Goal: Task Accomplishment & Management: Complete application form

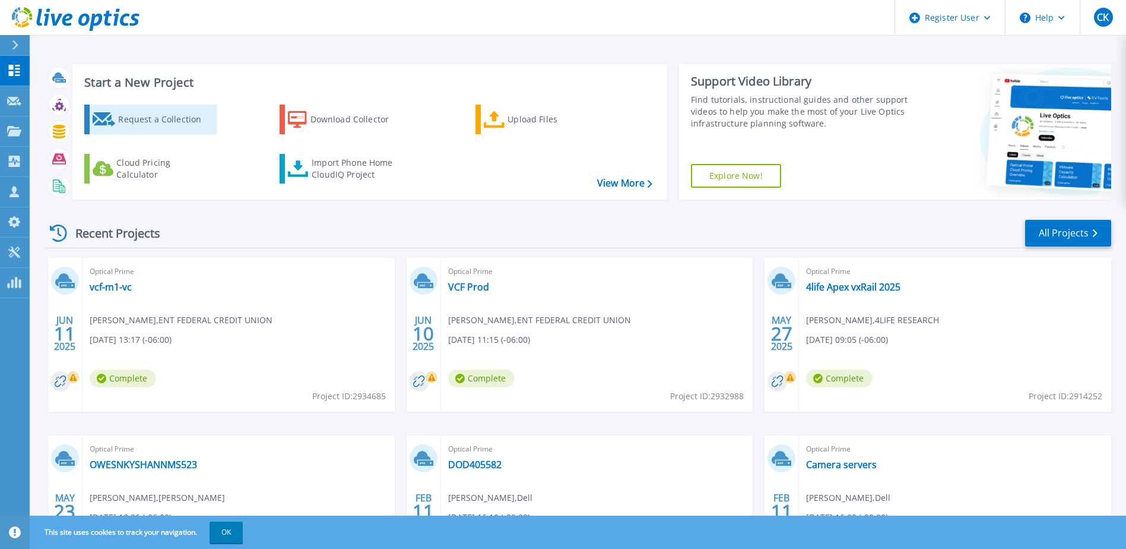
click at [148, 126] on div "Request a Collection" at bounding box center [165, 119] width 95 height 24
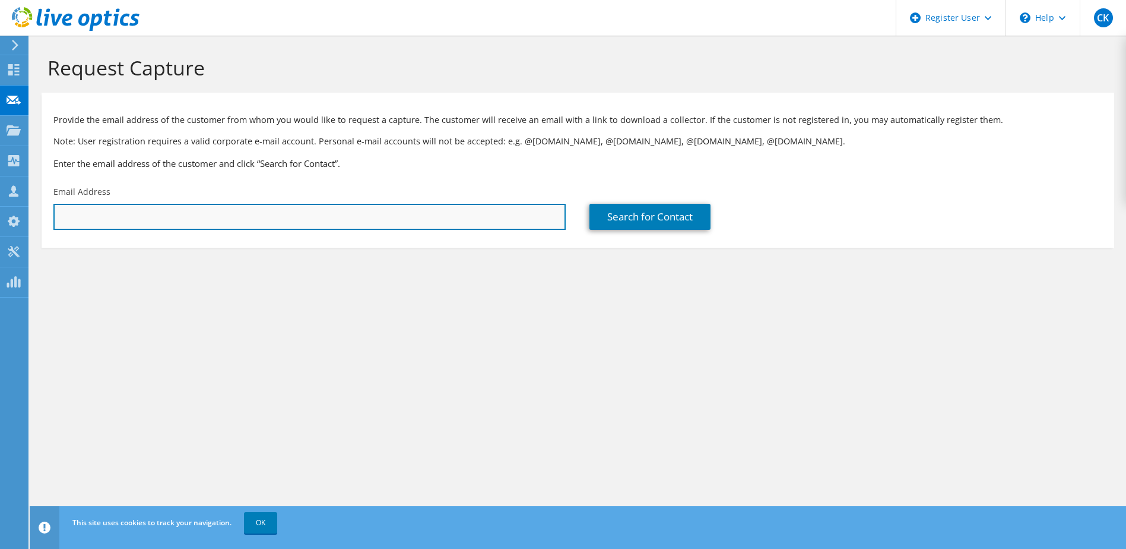
click at [149, 214] on input "text" at bounding box center [309, 217] width 512 height 26
paste input "vivek.singh@outseer.com"
type input "vivek.singh@outseer.com"
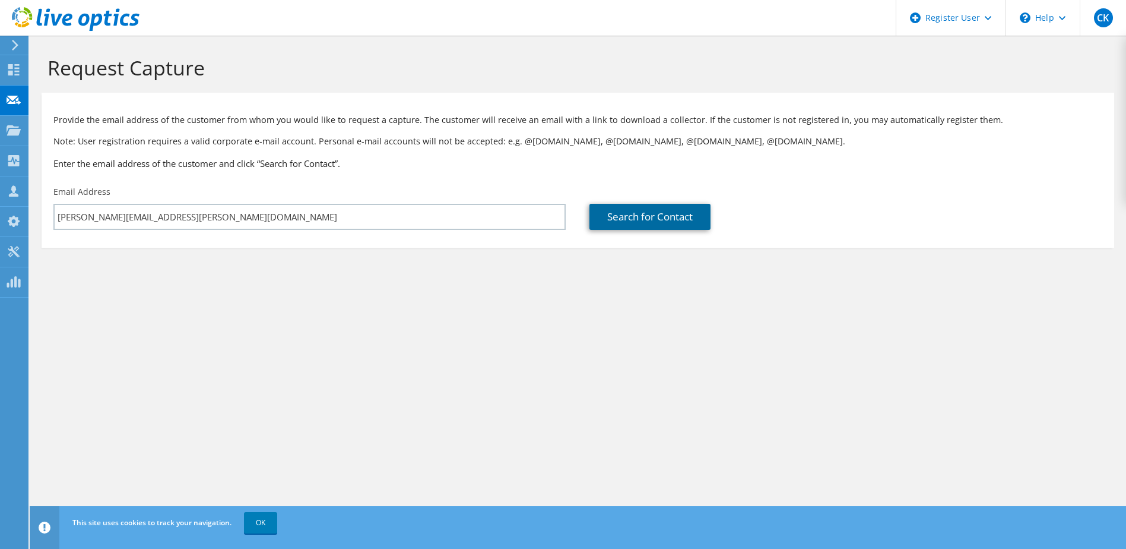
click at [622, 227] on link "Search for Contact" at bounding box center [650, 217] width 121 height 26
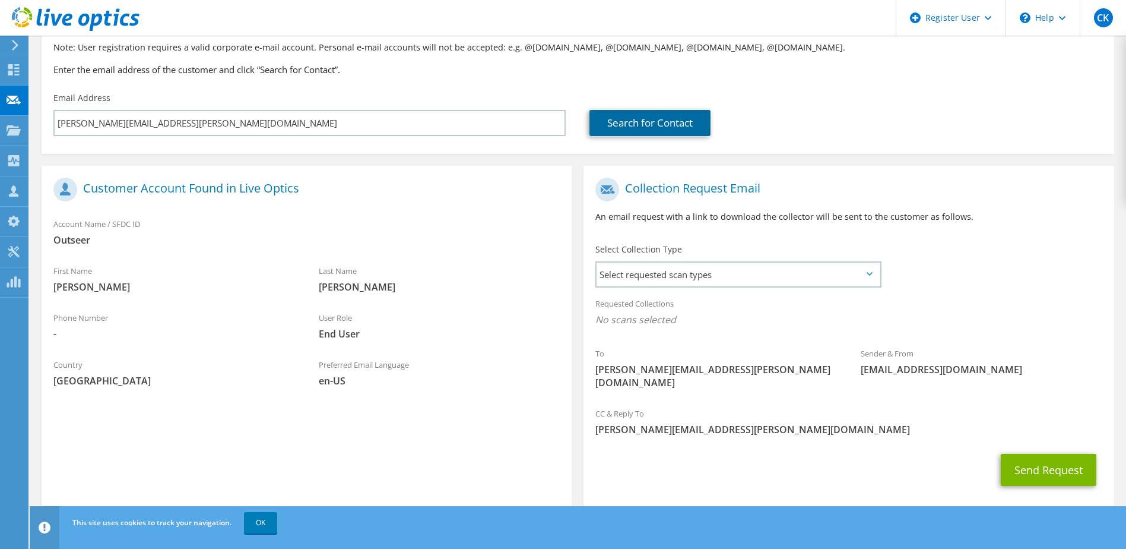
scroll to position [101, 0]
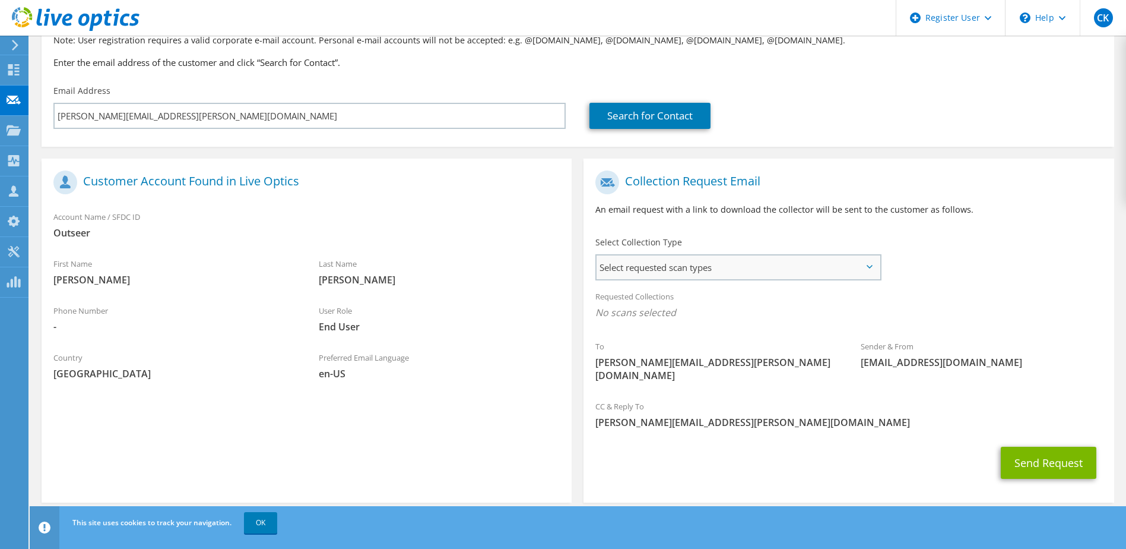
click at [872, 269] on div "Select Collection Type Select requested scan types Server Virtualization Optica…" at bounding box center [739, 257] width 286 height 42
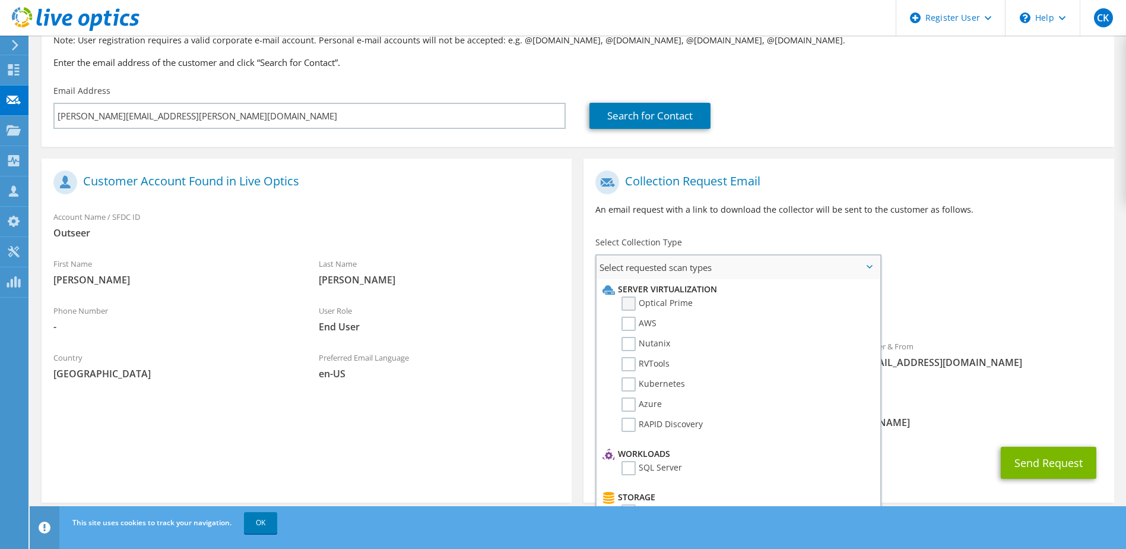
click at [628, 308] on label "Optical Prime" at bounding box center [657, 303] width 71 height 14
click at [0, 0] on input "Optical Prime" at bounding box center [0, 0] width 0 height 0
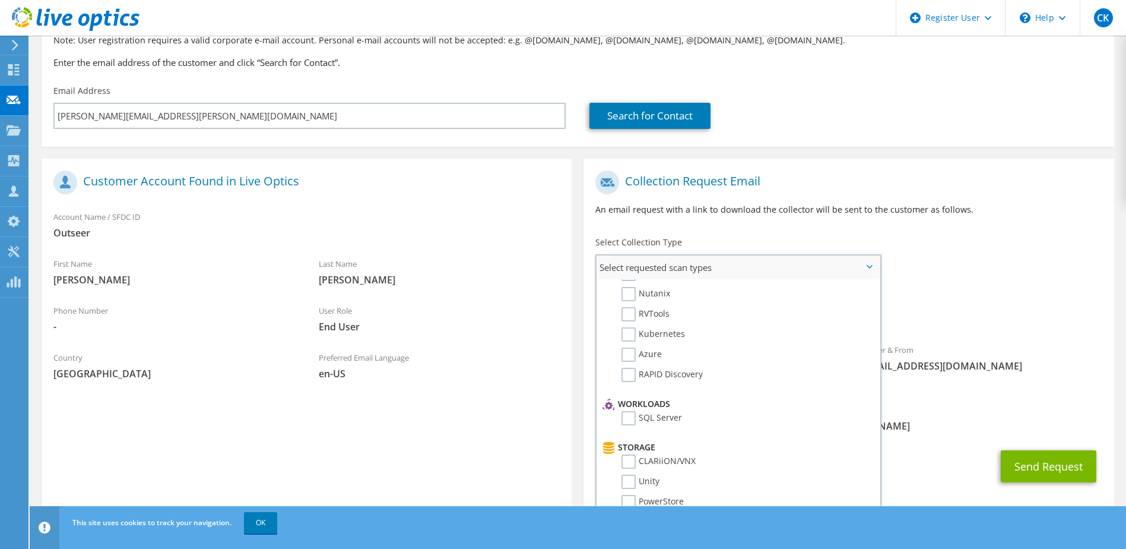
scroll to position [119, 0]
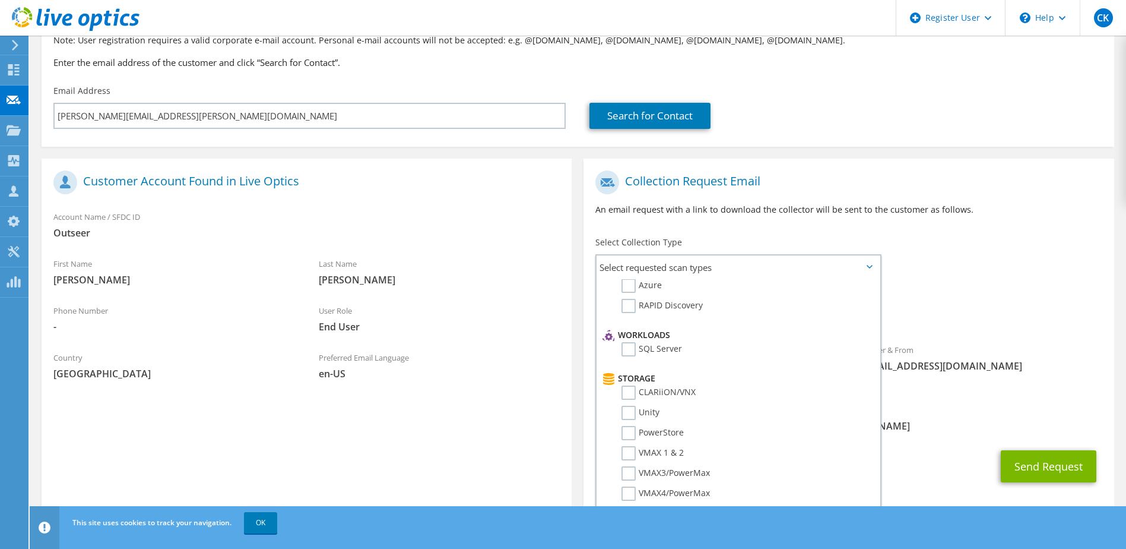
click at [950, 297] on div "Requested Collections No scans selected Optical Prime" at bounding box center [849, 308] width 530 height 48
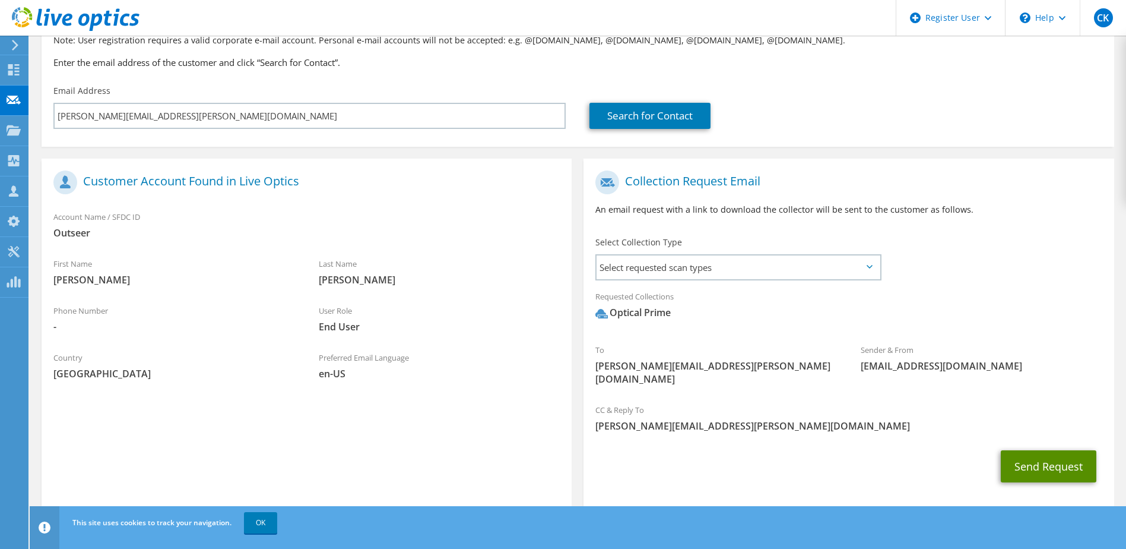
click at [1015, 450] on button "Send Request" at bounding box center [1049, 466] width 96 height 32
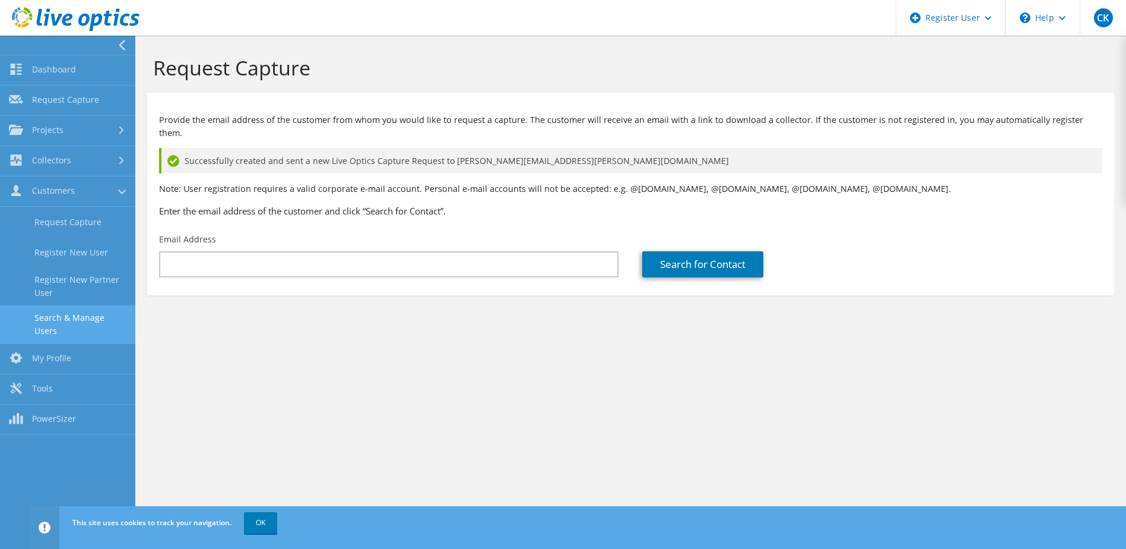
click at [92, 319] on link "Search & Manage Users" at bounding box center [67, 324] width 135 height 38
